Goal: Find specific page/section: Find specific page/section

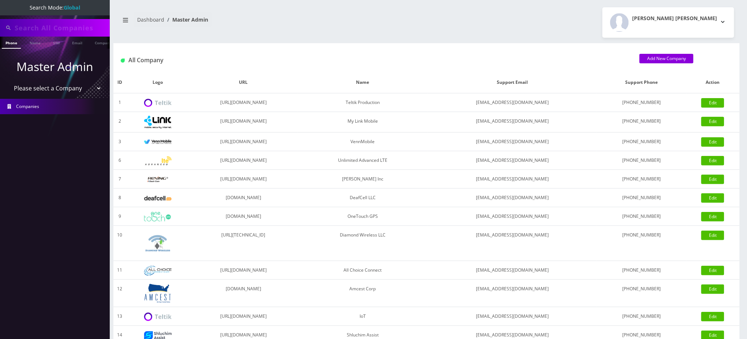
type input "sesame-tux-perjury@duck.com"
click at [64, 27] on input "sesame-tux-perjury@duck.com" at bounding box center [61, 28] width 93 height 14
type input "4143887938"
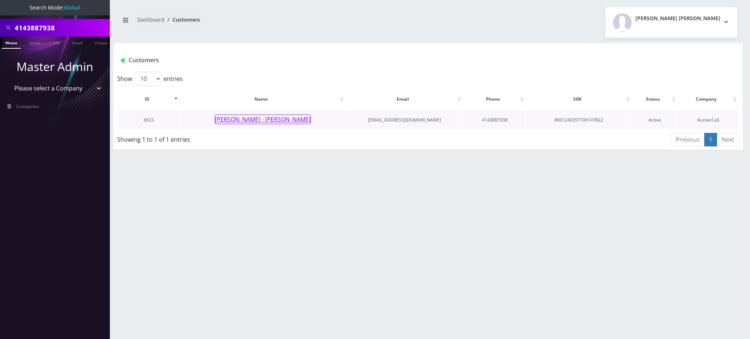
click at [278, 116] on button "[PERSON_NAME] - [PERSON_NAME]" at bounding box center [262, 120] width 96 height 10
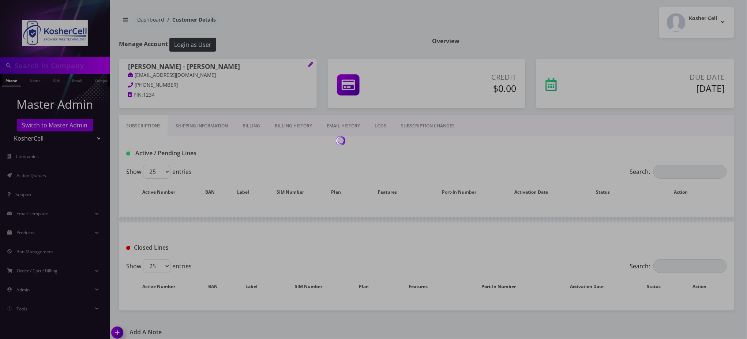
type input "4143887938"
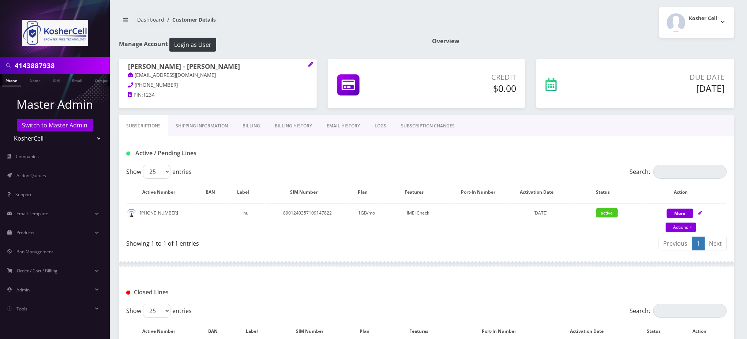
click at [276, 148] on div "Active / Pending Lines" at bounding box center [223, 153] width 204 height 12
click at [283, 150] on h1 "Active / Pending Lines" at bounding box center [222, 153] width 193 height 7
drag, startPoint x: 170, startPoint y: 214, endPoint x: 138, endPoint y: 216, distance: 32.3
click at [138, 216] on td "414-388-7938" at bounding box center [162, 218] width 71 height 30
copy td "414-388-7938"
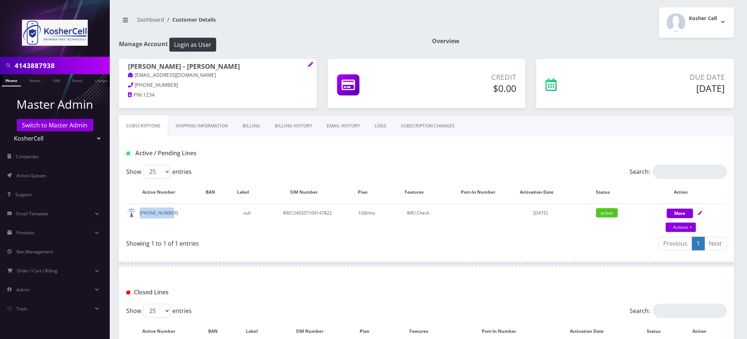
click at [419, 127] on link "SUBSCRIPTION CHANGES" at bounding box center [428, 125] width 68 height 21
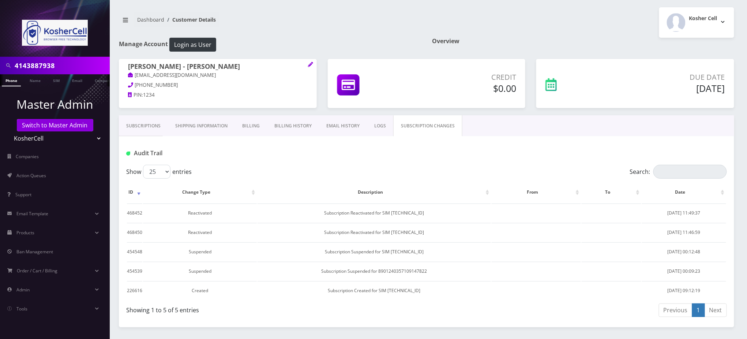
click at [381, 125] on link "LOGS" at bounding box center [380, 125] width 26 height 21
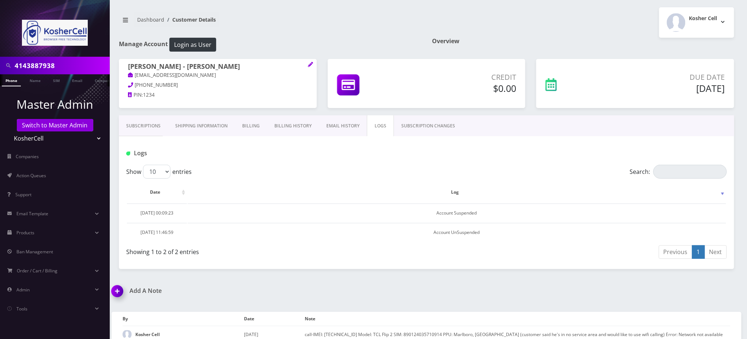
click at [340, 122] on link "EMAIL HISTORY" at bounding box center [343, 125] width 48 height 21
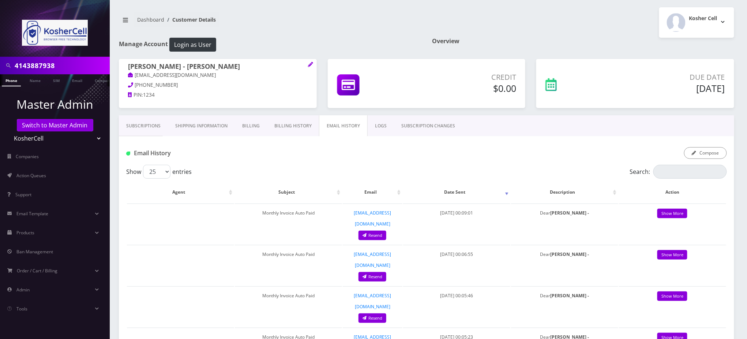
click at [407, 146] on div "Email History Compose" at bounding box center [427, 150] width 616 height 29
click at [157, 126] on link "Subscriptions" at bounding box center [143, 125] width 49 height 21
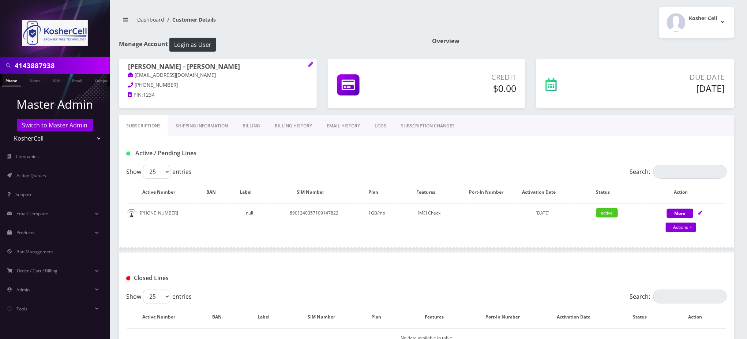
click at [363, 167] on div "Show 25 50 100 250 500 entries" at bounding box center [351, 172] width 451 height 14
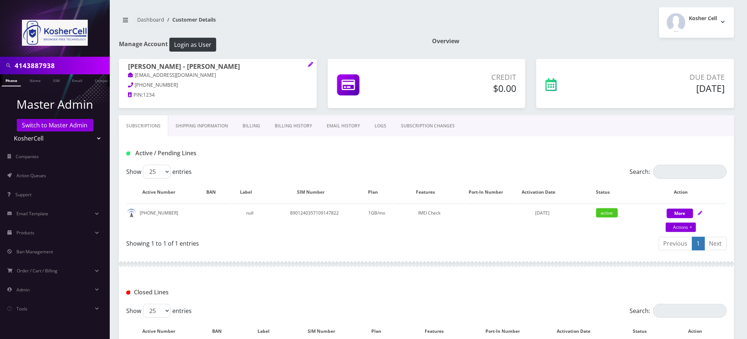
click at [386, 24] on nav "Dashboard Customer Details" at bounding box center [270, 22] width 302 height 21
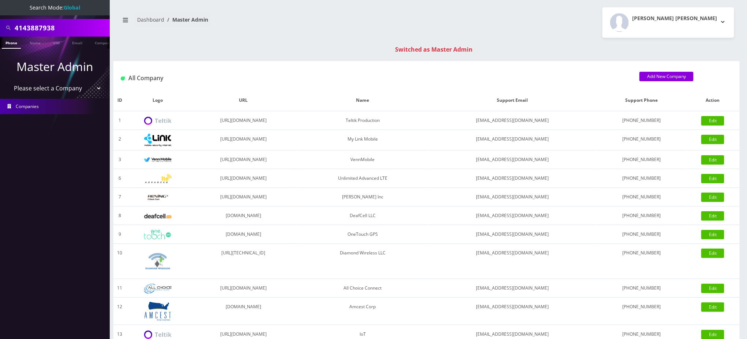
drag, startPoint x: 67, startPoint y: 26, endPoint x: 0, endPoint y: 10, distance: 68.6
click at [0, 10] on nav "Search Mode: Global 4143887938 Phone Name SIM Email Company Customer Master Adm…" at bounding box center [55, 169] width 110 height 339
type input "9087207165"
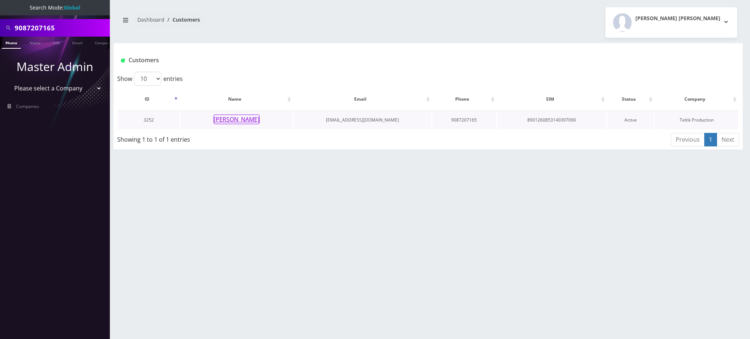
click at [256, 119] on button "[PERSON_NAME]" at bounding box center [236, 120] width 46 height 10
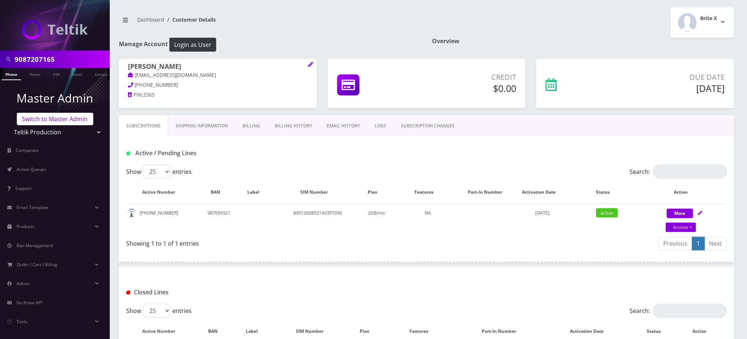
click at [62, 113] on link "Switch to Master Admin" at bounding box center [55, 119] width 76 height 12
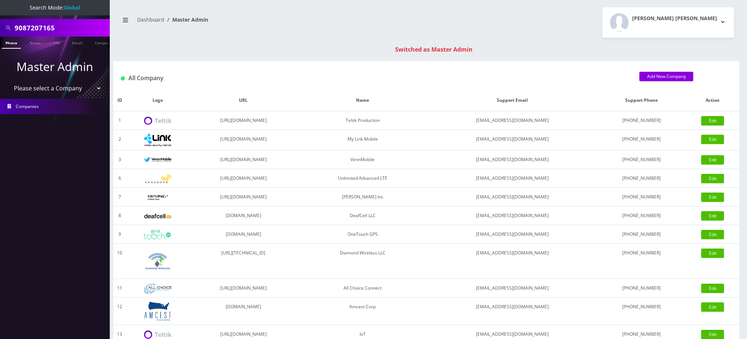
drag, startPoint x: 59, startPoint y: 27, endPoint x: 0, endPoint y: 25, distance: 58.6
click at [0, 25] on div "9087207165" at bounding box center [55, 28] width 110 height 18
paste input "16698770772"
drag, startPoint x: 16, startPoint y: 27, endPoint x: 0, endPoint y: 27, distance: 16.5
click at [0, 27] on div "16698770772" at bounding box center [55, 28] width 110 height 18
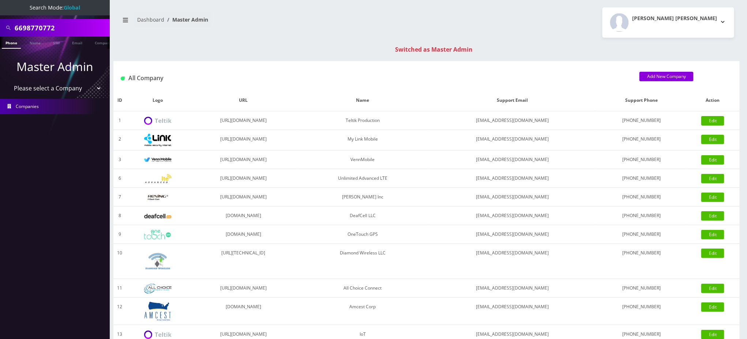
type input "6698770772"
click at [9, 42] on link "Phone" at bounding box center [11, 43] width 19 height 12
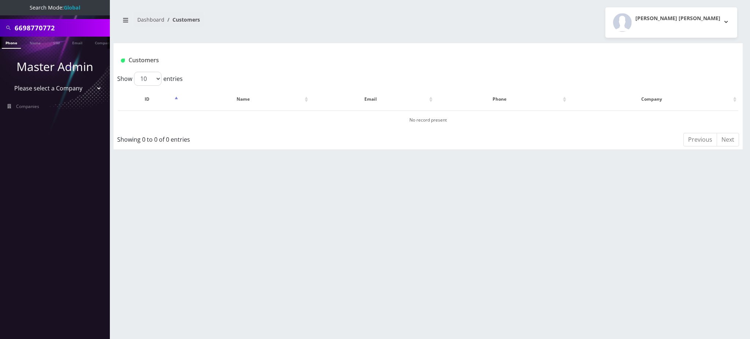
click at [8, 43] on link "Phone" at bounding box center [11, 43] width 19 height 12
